Goal: Information Seeking & Learning: Find specific fact

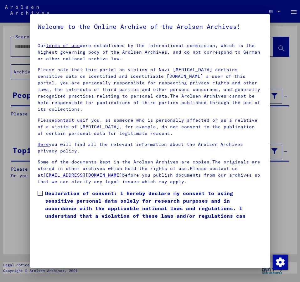
click at [40, 182] on mat-dialog-content "Our terms of use were established by the international commission, which is the…" at bounding box center [150, 129] width 240 height 183
click at [41, 190] on span at bounding box center [40, 192] width 5 height 5
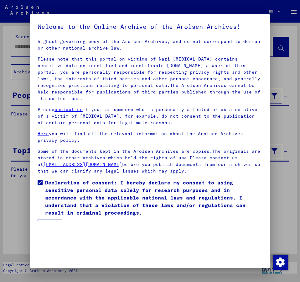
scroll to position [18, 0]
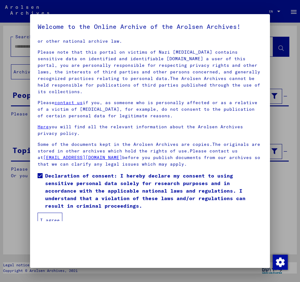
click at [48, 212] on button "I agree" at bounding box center [50, 219] width 25 height 15
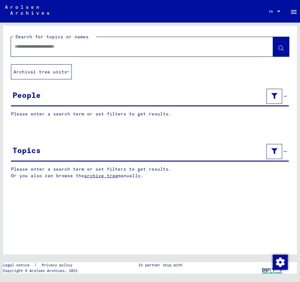
click at [27, 43] on div at bounding box center [134, 46] width 247 height 14
click at [25, 49] on input "text" at bounding box center [136, 46] width 243 height 7
type input "**********"
click at [283, 48] on icon at bounding box center [280, 48] width 5 height 5
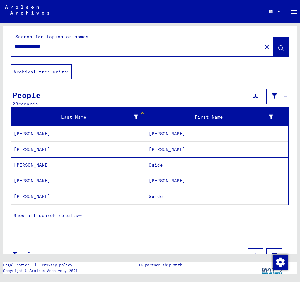
click at [57, 216] on span "Show all search results" at bounding box center [45, 215] width 65 height 6
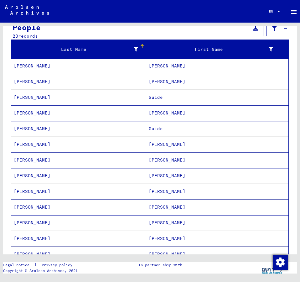
scroll to position [101, 0]
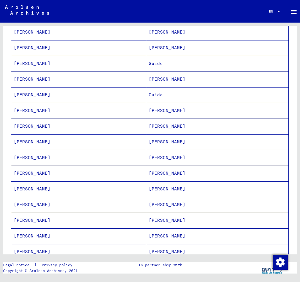
click at [161, 221] on mat-cell "[PERSON_NAME]" at bounding box center [217, 219] width 142 height 15
